Goal: Check status: Check status

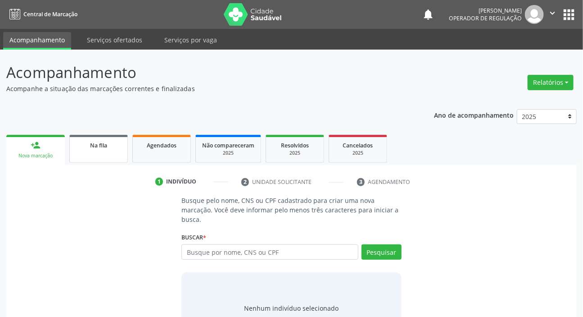
click at [93, 145] on span "Na fila" at bounding box center [98, 145] width 17 height 8
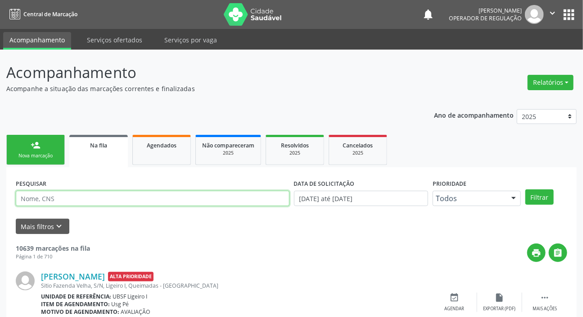
click at [109, 198] on input "text" at bounding box center [153, 198] width 274 height 15
click at [526, 189] on button "Filtrar" at bounding box center [540, 196] width 28 height 15
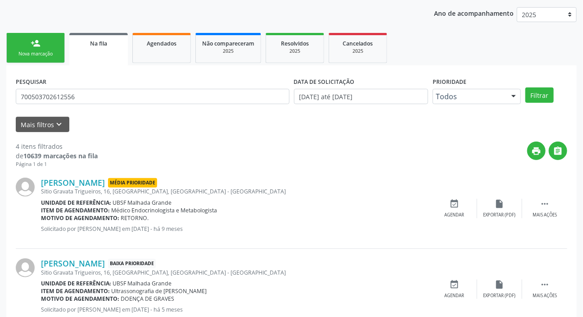
scroll to position [4, 0]
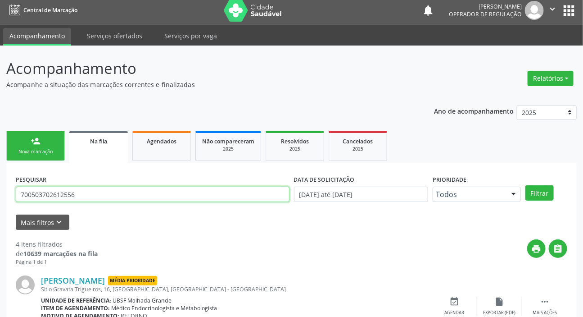
click at [105, 201] on input "700503702612556" at bounding box center [153, 194] width 274 height 15
type input "708405216719162"
click at [526, 185] on button "Filtrar" at bounding box center [540, 192] width 28 height 15
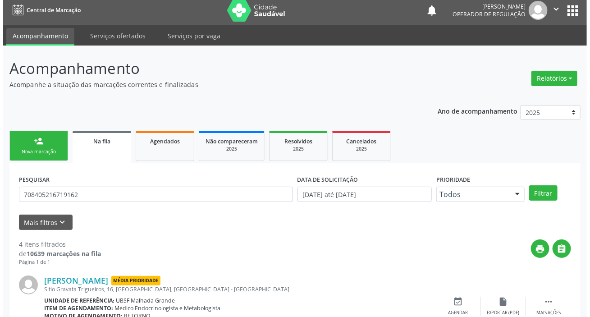
scroll to position [0, 0]
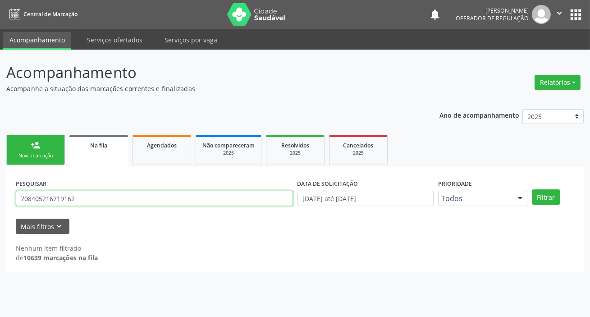
click at [101, 199] on input "708405216719162" at bounding box center [154, 198] width 277 height 15
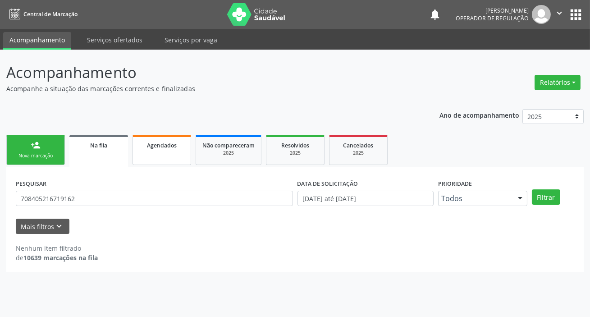
click at [151, 148] on span "Agendados" at bounding box center [162, 145] width 30 height 8
select select "9"
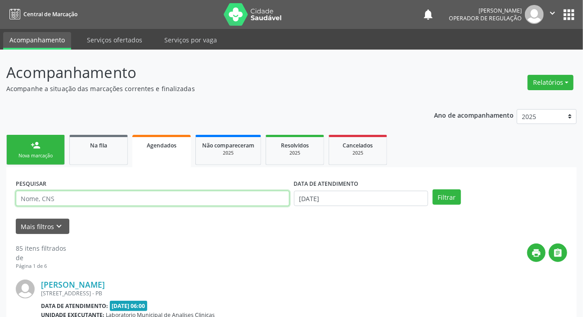
click at [144, 198] on input "text" at bounding box center [153, 198] width 274 height 15
paste input "708405216719162"
type input "708405216719162"
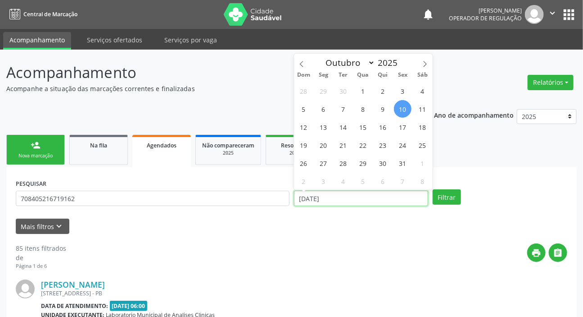
click at [327, 201] on input "[DATE]" at bounding box center [361, 198] width 135 height 15
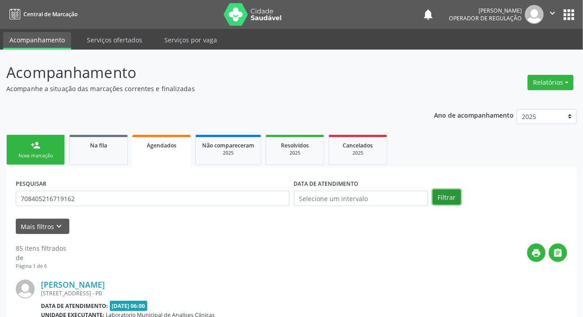
click at [451, 200] on button "Filtrar" at bounding box center [447, 196] width 28 height 15
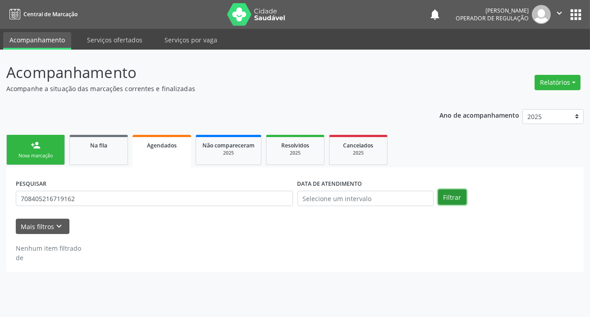
click at [459, 202] on button "Filtrar" at bounding box center [452, 196] width 28 height 15
click at [456, 201] on button "Filtrar" at bounding box center [452, 196] width 28 height 15
click at [583, 13] on button "apps" at bounding box center [576, 15] width 16 height 16
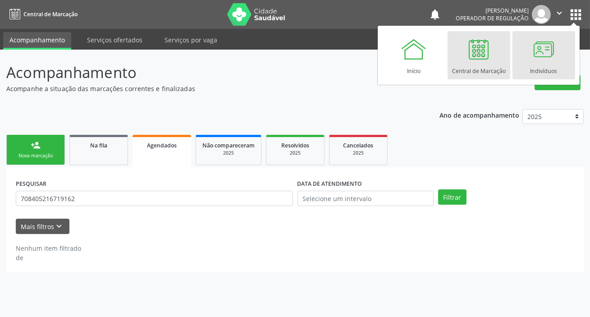
click at [556, 72] on link "Indivíduos" at bounding box center [543, 55] width 63 height 48
